Goal: Information Seeking & Learning: Check status

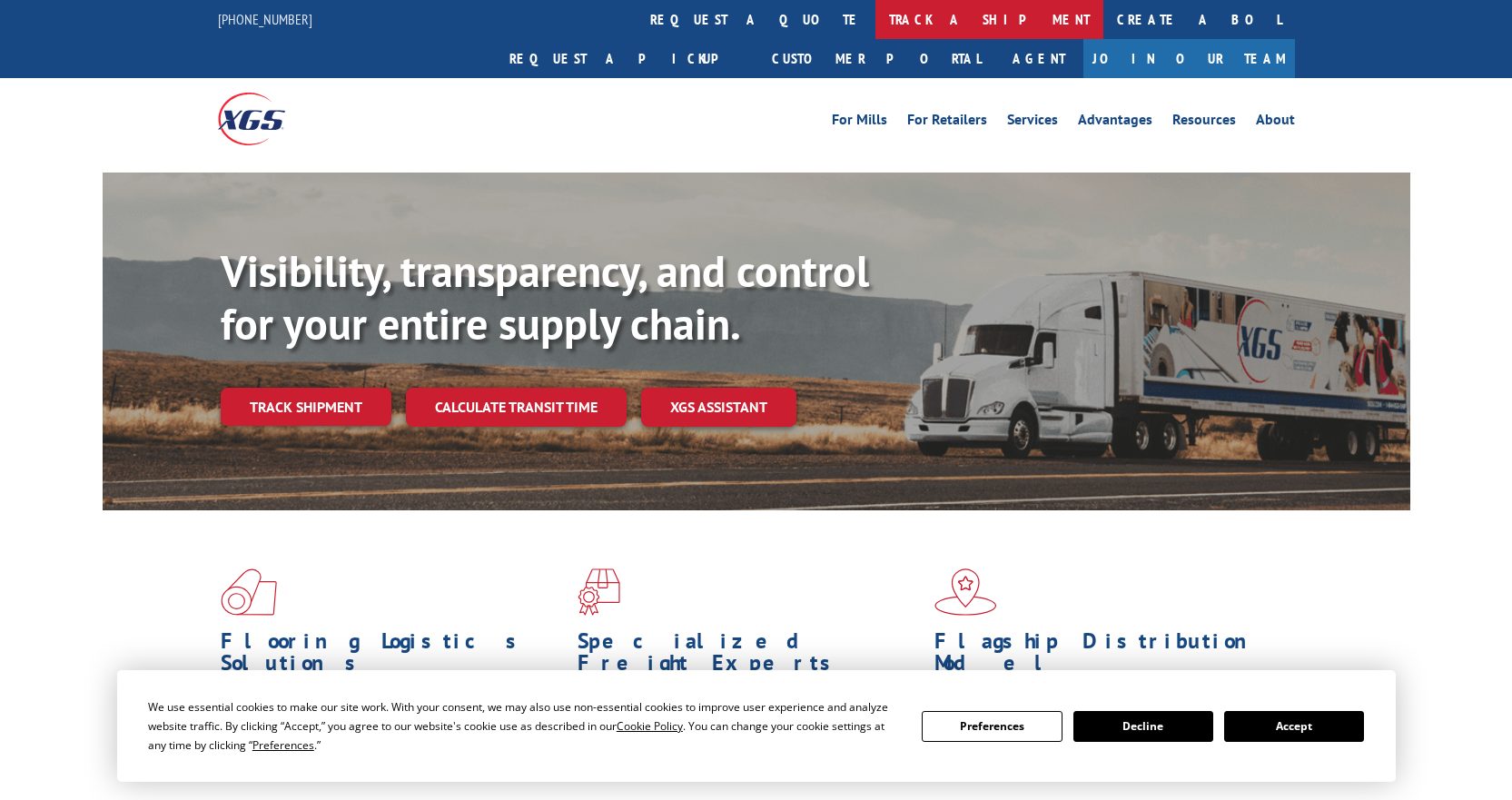
click at [875, 21] on link "track a shipment" at bounding box center [989, 20] width 228 height 39
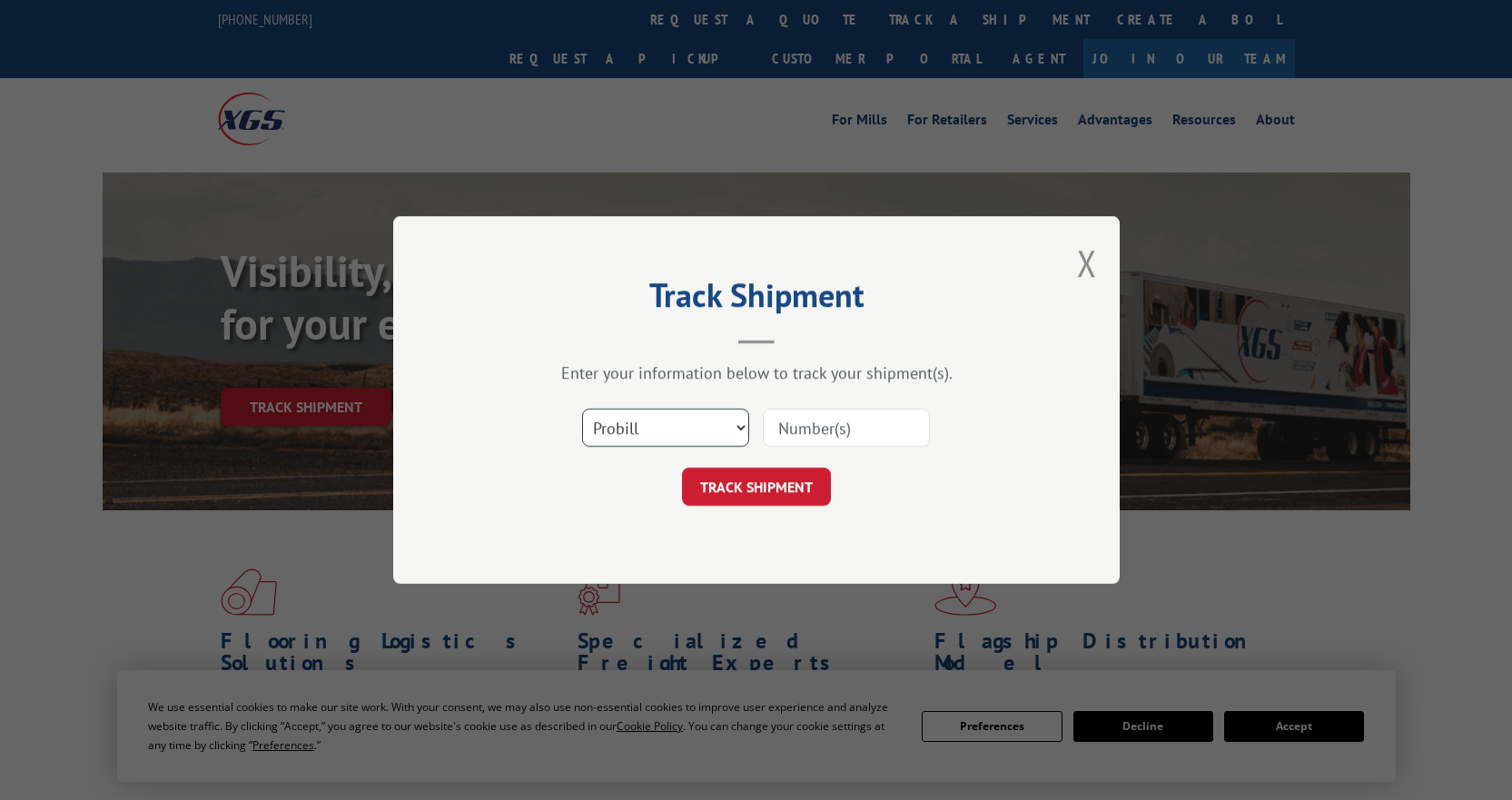
click at [677, 432] on select "Select category... Probill BOL PO" at bounding box center [665, 427] width 167 height 38
select select "bol"
click at [582, 409] on select "Select category... Probill BOL PO" at bounding box center [665, 427] width 167 height 38
click at [795, 437] on input at bounding box center [846, 427] width 167 height 38
paste input "5996699"
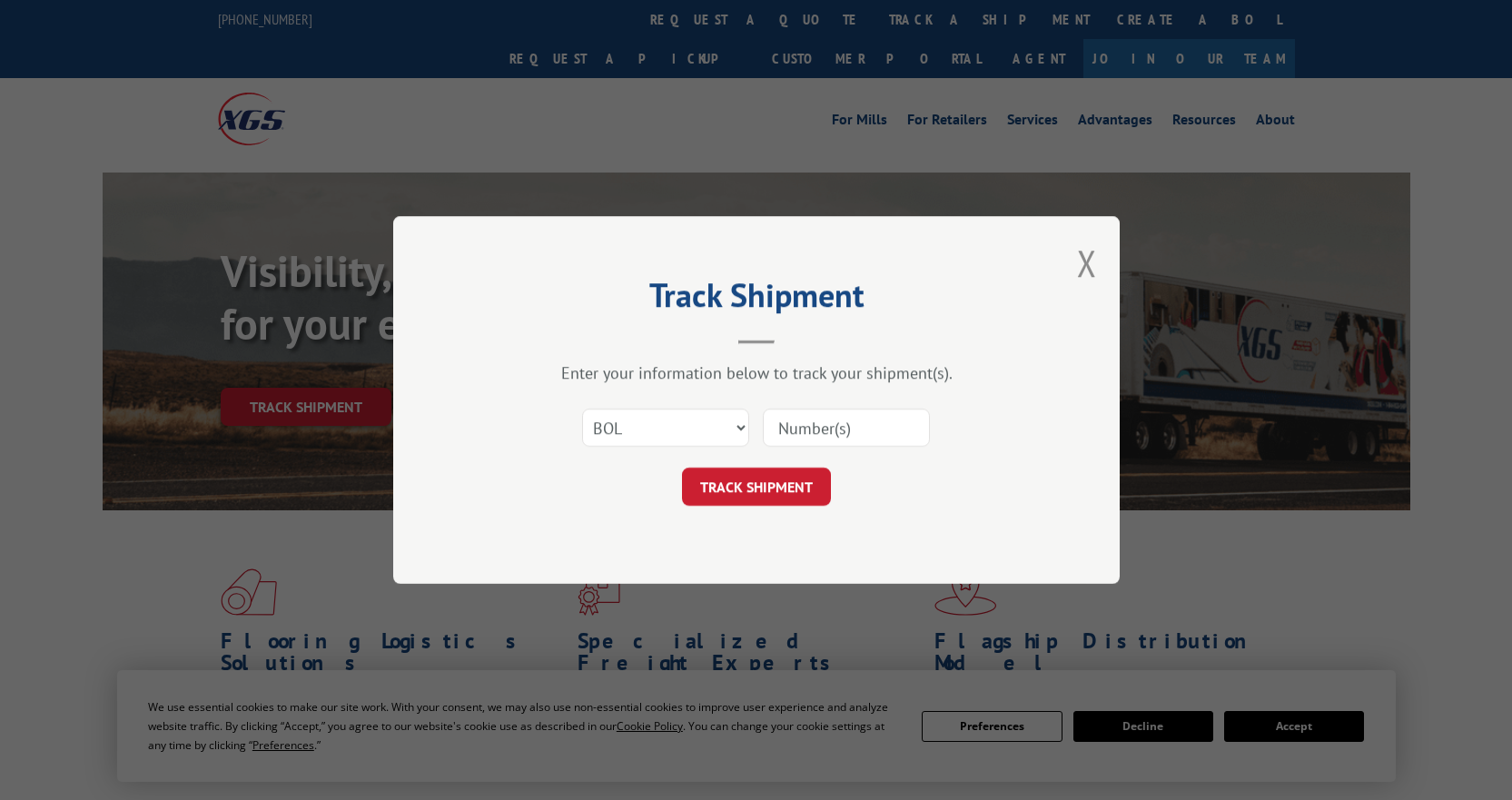
type input "5996699"
click at [767, 492] on button "TRACK SHIPMENT" at bounding box center [756, 486] width 149 height 38
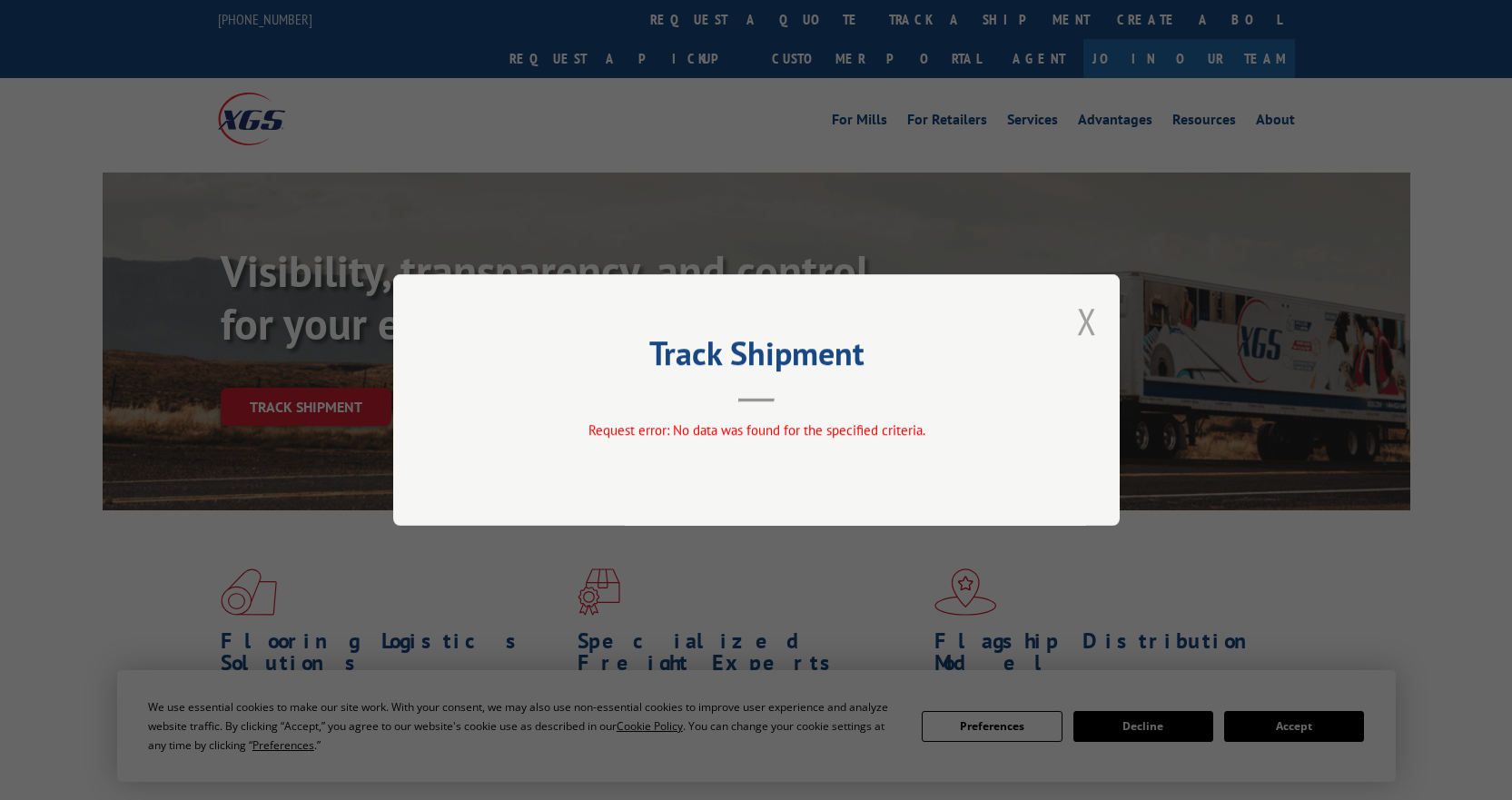
click at [1086, 323] on button "Close modal" at bounding box center [1087, 320] width 20 height 48
